Goal: Information Seeking & Learning: Learn about a topic

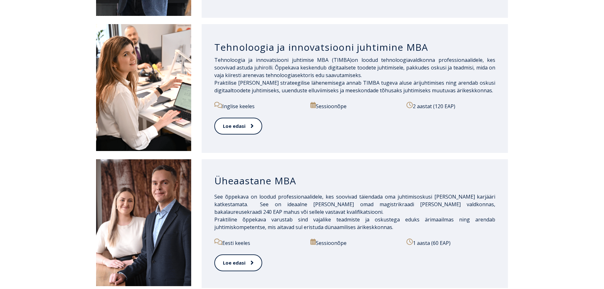
scroll to position [539, 0]
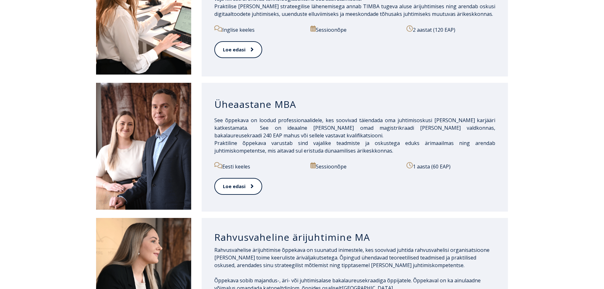
click at [253, 100] on h3 "Üheaastane MBA" at bounding box center [354, 104] width 281 height 12
click at [240, 178] on link "Loe edasi" at bounding box center [237, 186] width 47 height 17
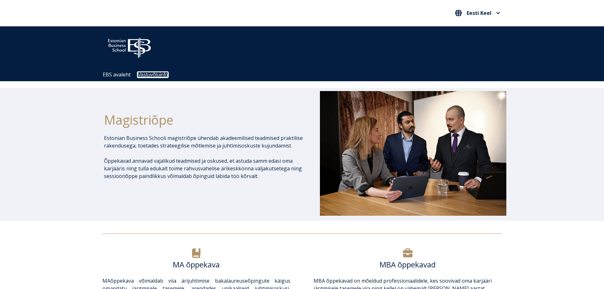
click at [145, 76] on link "Vastuvõtuinfo" at bounding box center [153, 74] width 30 height 5
